Goal: Information Seeking & Learning: Find specific fact

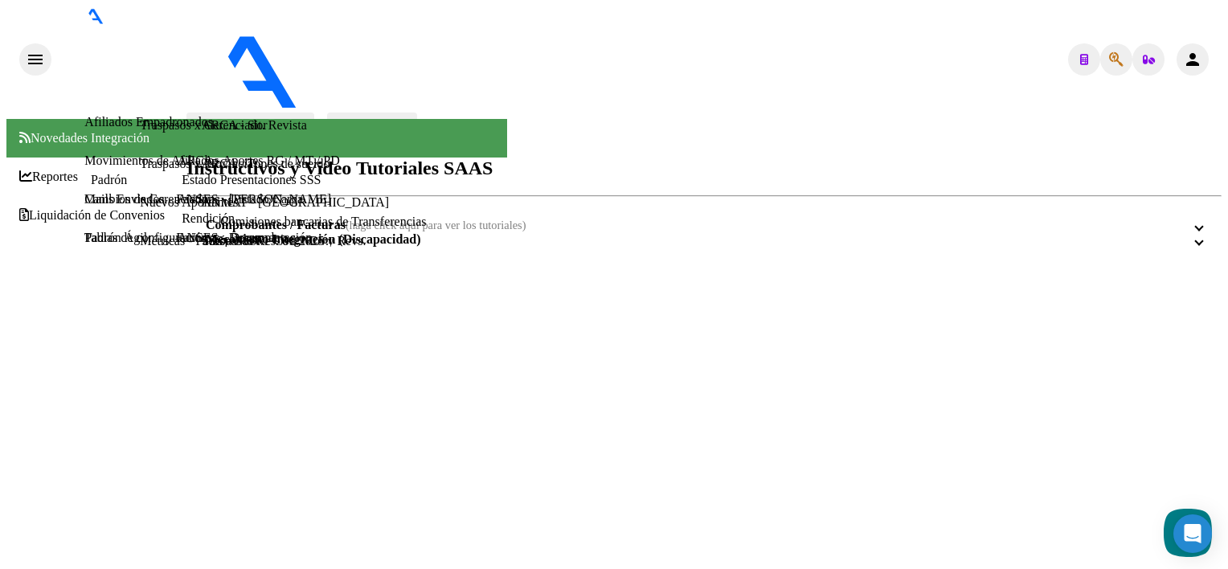
click at [1113, 59] on icon "button" at bounding box center [1116, 59] width 14 height 1
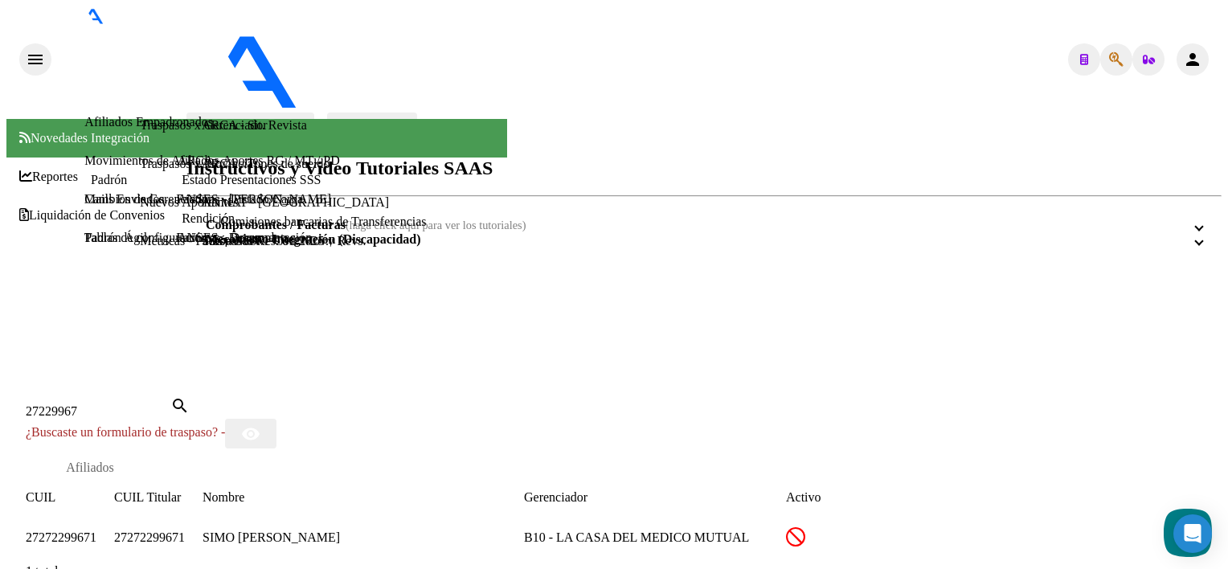
drag, startPoint x: 429, startPoint y: 321, endPoint x: 296, endPoint y: 318, distance: 132.7
click at [296, 527] on div "SIMO [PERSON_NAME]" at bounding box center [364, 537] width 322 height 21
copy div "SIMO [PERSON_NAME]"
click at [113, 404] on input "27229967" at bounding box center [98, 411] width 145 height 14
paste input "SIMO [PERSON_NAME]"
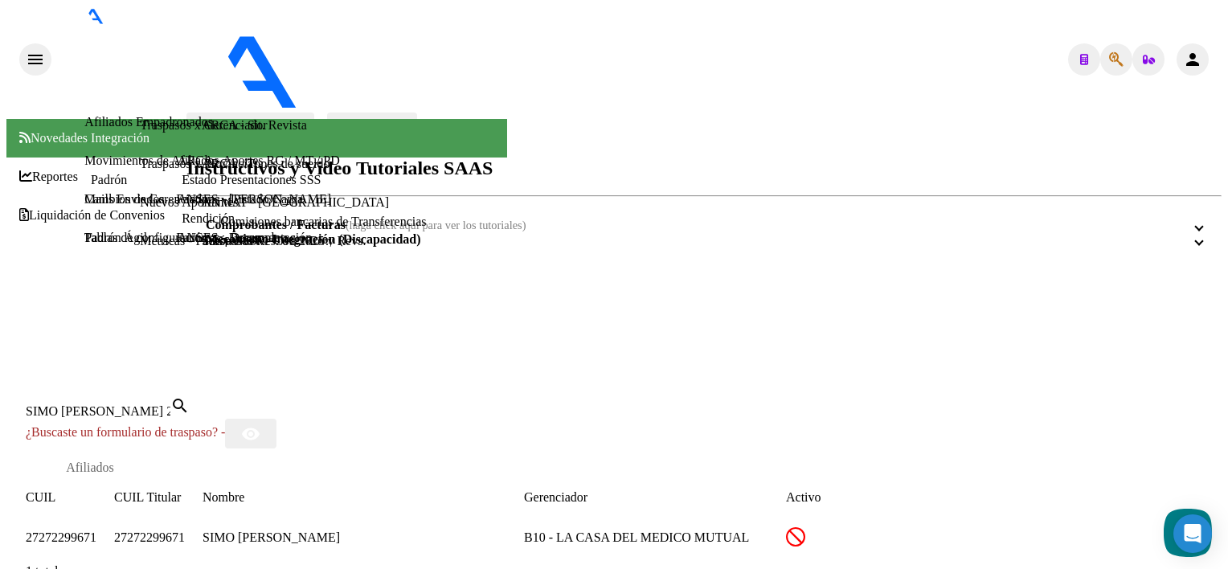
drag, startPoint x: 417, startPoint y: 146, endPoint x: 248, endPoint y: 154, distance: 169.9
click at [170, 404] on div "SIMO [PERSON_NAME] 27229967 [PERSON_NAME] (apellido, dni, [PERSON_NAME], [PERSO…" at bounding box center [98, 411] width 145 height 14
click at [170, 404] on input "SIMO [PERSON_NAME] 27229967" at bounding box center [98, 411] width 145 height 14
drag, startPoint x: 297, startPoint y: 142, endPoint x: 55, endPoint y: 125, distance: 242.6
click at [55, 377] on div "SIMO [PERSON_NAME] 27229967 Buscar (apellido, dni, cuil, nro traspaso, cuit, ob…" at bounding box center [614, 513] width 1216 height 273
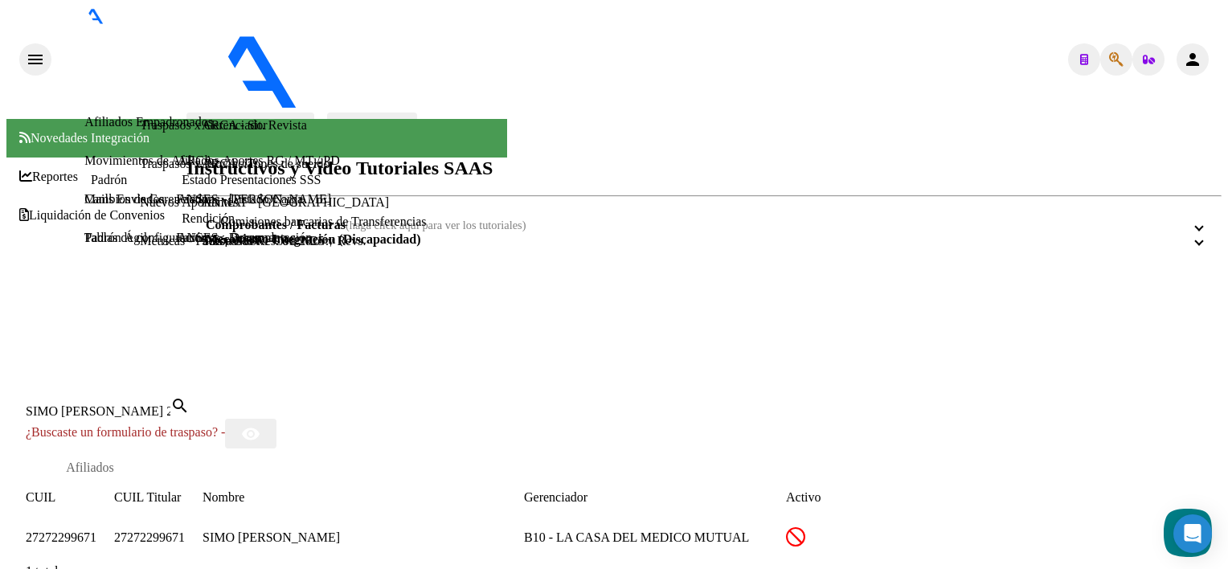
type input "SIMO [PERSON_NAME] 27229967"
